Goal: Check status: Check status

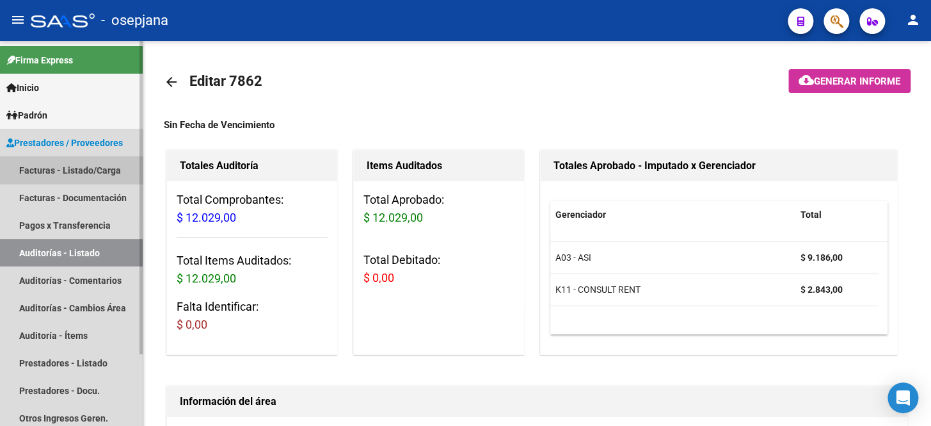
click at [70, 168] on link "Facturas - Listado/Carga" at bounding box center [71, 170] width 143 height 28
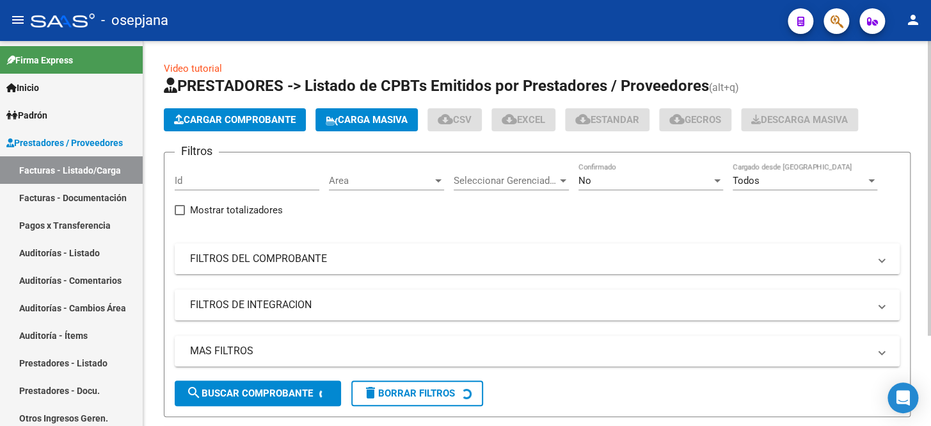
drag, startPoint x: 349, startPoint y: 262, endPoint x: 359, endPoint y: 259, distance: 10.1
click at [352, 262] on mat-panel-title "FILTROS DEL COMPROBANTE" at bounding box center [529, 259] width 679 height 14
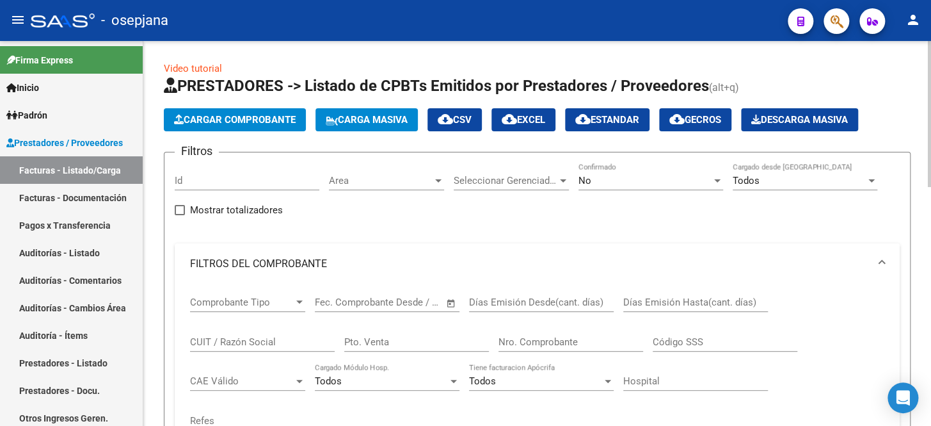
click at [602, 182] on div "No" at bounding box center [645, 181] width 133 height 12
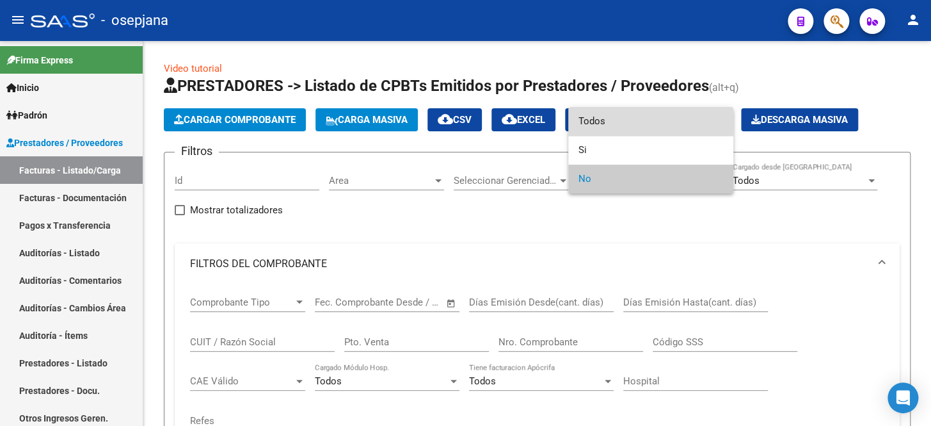
drag, startPoint x: 607, startPoint y: 122, endPoint x: 486, endPoint y: 312, distance: 224.9
click at [607, 124] on span "Todos" at bounding box center [651, 121] width 145 height 29
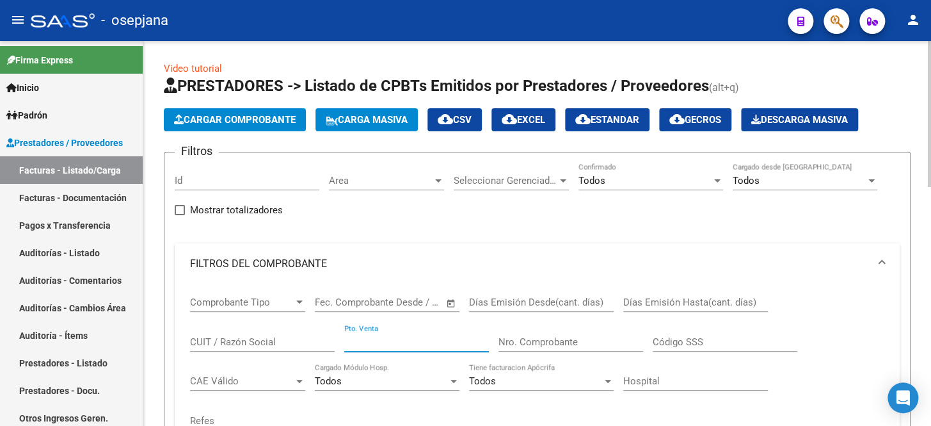
click at [395, 342] on input "Pto. Venta" at bounding box center [416, 342] width 145 height 12
type input "3"
click at [522, 339] on input "Nro. Comprobante" at bounding box center [571, 342] width 145 height 12
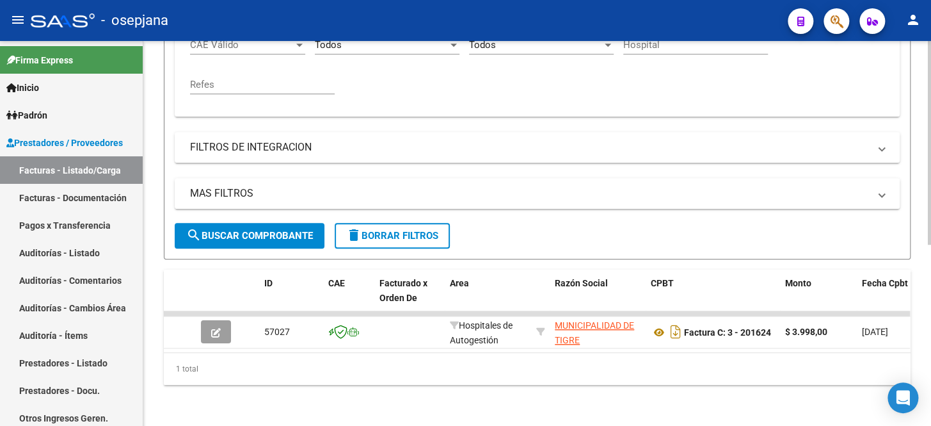
scroll to position [342, 0]
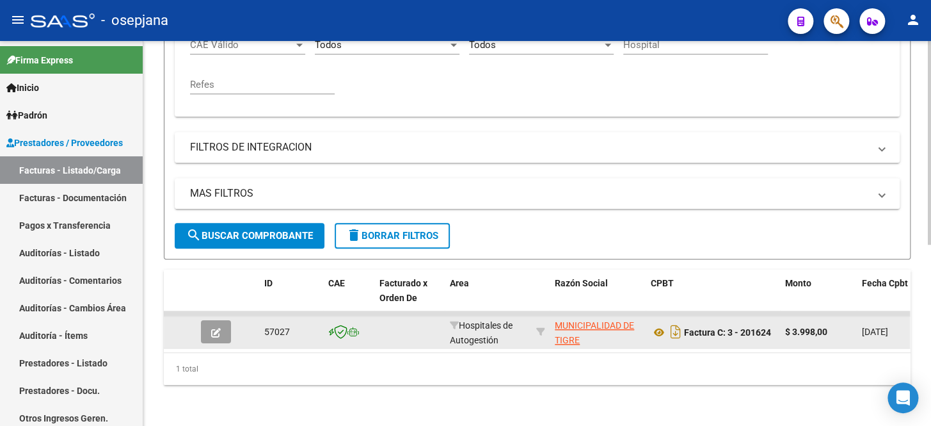
type input "201624"
click at [220, 328] on icon "button" at bounding box center [216, 333] width 10 height 10
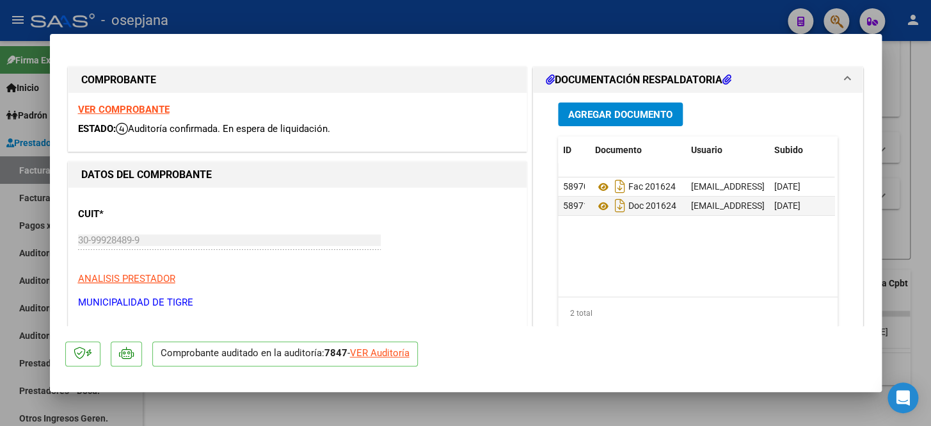
click at [388, 351] on div "VER Auditoría" at bounding box center [380, 353] width 60 height 15
type input "$ 0,00"
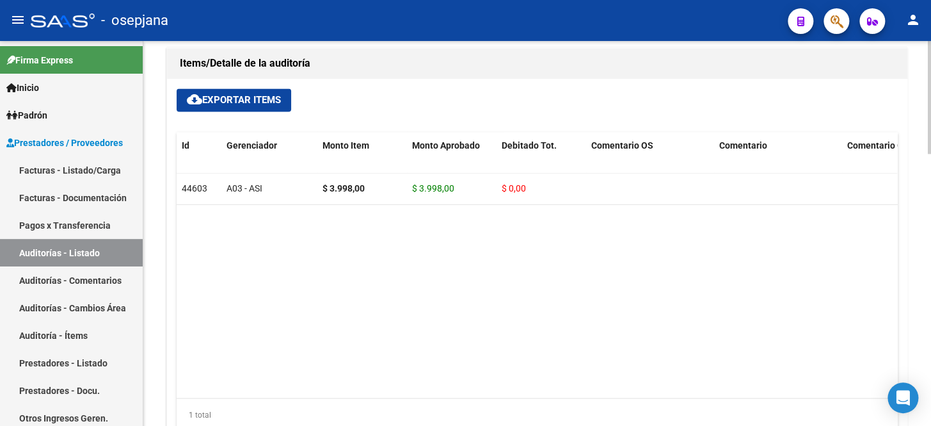
scroll to position [928, 0]
